Goal: Transaction & Acquisition: Purchase product/service

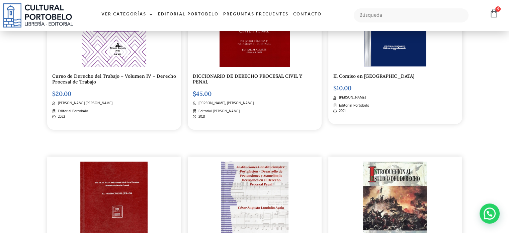
scroll to position [234, 0]
click at [308, 13] on link "Contacto" at bounding box center [307, 14] width 33 height 14
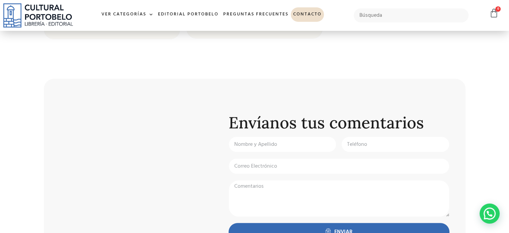
scroll to position [234, 0]
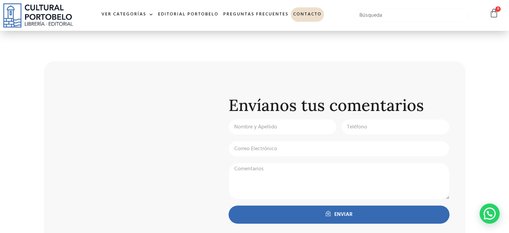
click at [379, 18] on input "text" at bounding box center [411, 15] width 115 height 14
type input "codigo fiscal"
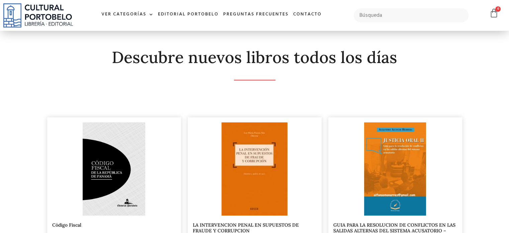
scroll to position [134, 0]
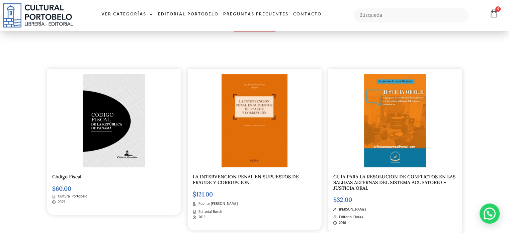
click at [103, 128] on img at bounding box center [114, 120] width 63 height 93
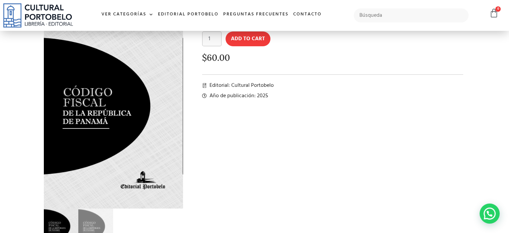
scroll to position [33, 0]
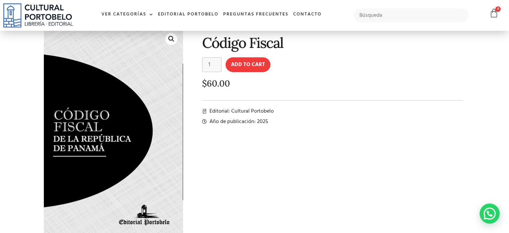
click at [131, 139] on img at bounding box center [111, 129] width 158 height 234
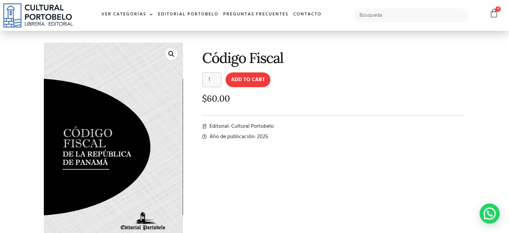
scroll to position [0, 0]
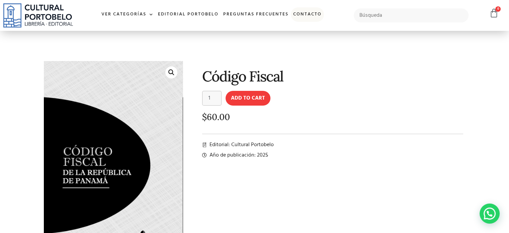
click at [311, 15] on link "Contacto" at bounding box center [307, 14] width 33 height 14
click at [247, 98] on button "Add to cart" at bounding box center [248, 98] width 45 height 15
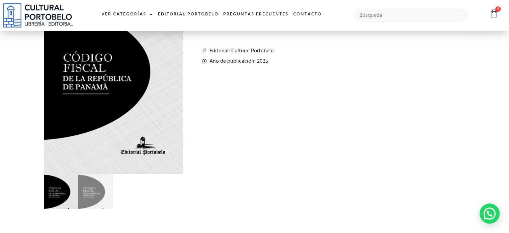
scroll to position [100, 0]
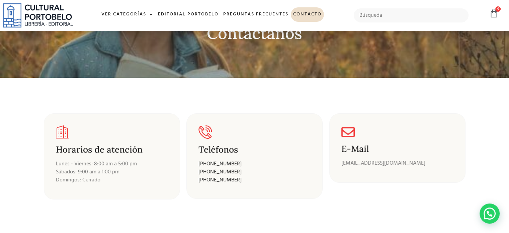
scroll to position [49, 0]
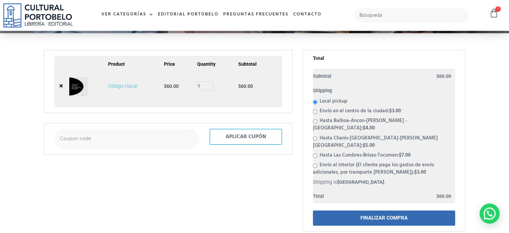
scroll to position [100, 0]
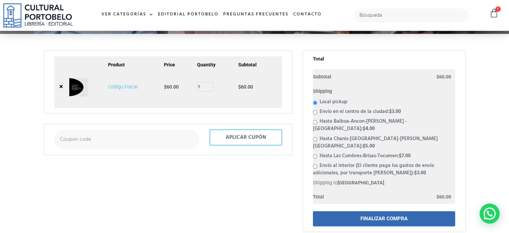
click at [320, 111] on label "Envío en el centro de la ciudad: $ 3.00" at bounding box center [360, 112] width 81 height 8
click at [317, 111] on input "Envío en el centro de la ciudad: $ 3.00" at bounding box center [315, 112] width 4 height 4
radio input "true"
click at [384, 211] on link "FINALIZAR COMPRA" at bounding box center [384, 218] width 142 height 15
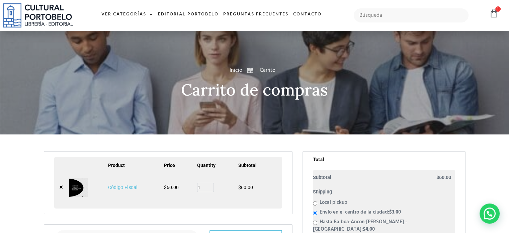
click at [88, 186] on img at bounding box center [78, 187] width 18 height 18
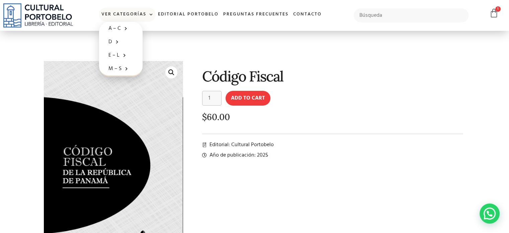
click at [149, 14] on span at bounding box center [149, 15] width 7 height 10
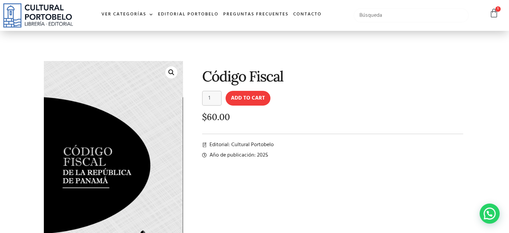
click at [372, 10] on input "text" at bounding box center [411, 15] width 115 height 14
type input "codigo"
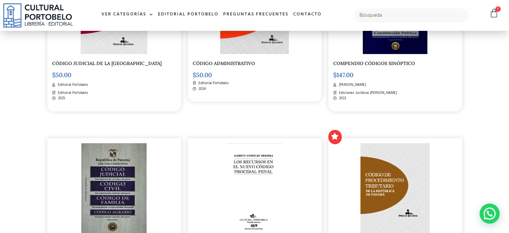
scroll to position [268, 0]
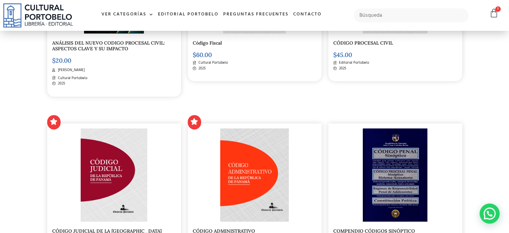
click at [262, 174] on img at bounding box center [254, 174] width 69 height 93
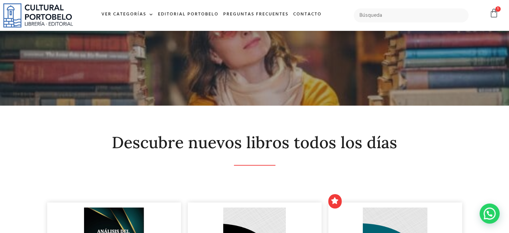
scroll to position [0, 0]
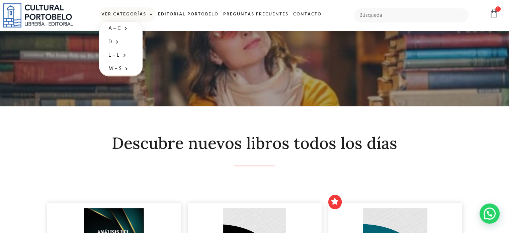
click at [150, 15] on span at bounding box center [149, 15] width 7 height 10
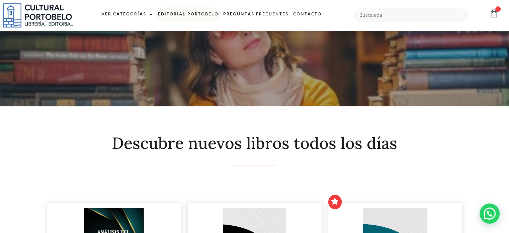
click at [194, 13] on link "Editorial Portobelo" at bounding box center [188, 14] width 65 height 14
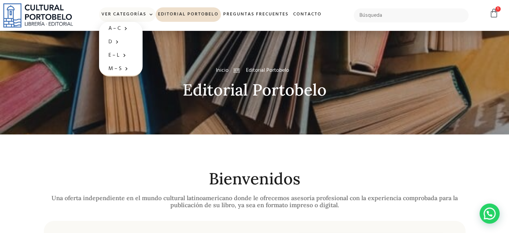
click at [123, 13] on link "Ver Categorías" at bounding box center [127, 14] width 57 height 14
click at [144, 15] on link "Ver Categorías" at bounding box center [127, 14] width 57 height 14
